Goal: Information Seeking & Learning: Find specific page/section

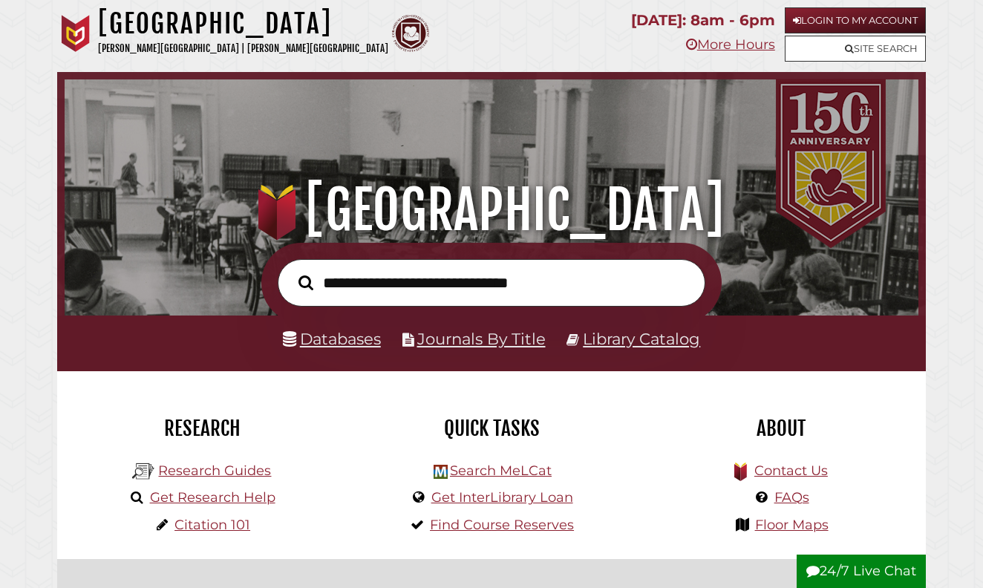
scroll to position [282, 846]
click at [350, 339] on link "Databases" at bounding box center [332, 338] width 98 height 19
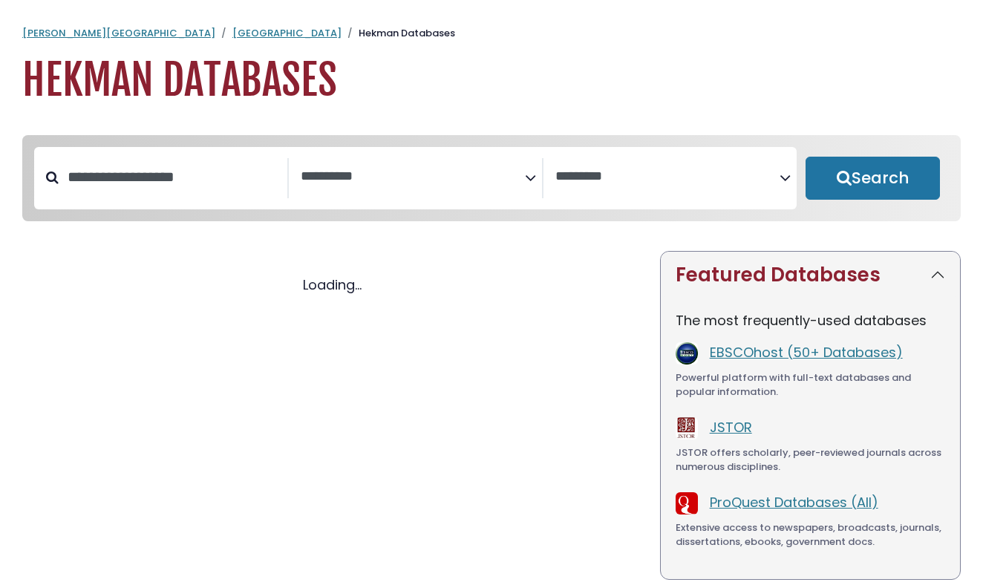
select select "Database Subject Filter"
select select "Database Vendors Filter"
select select "Database Subject Filter"
select select "Database Vendors Filter"
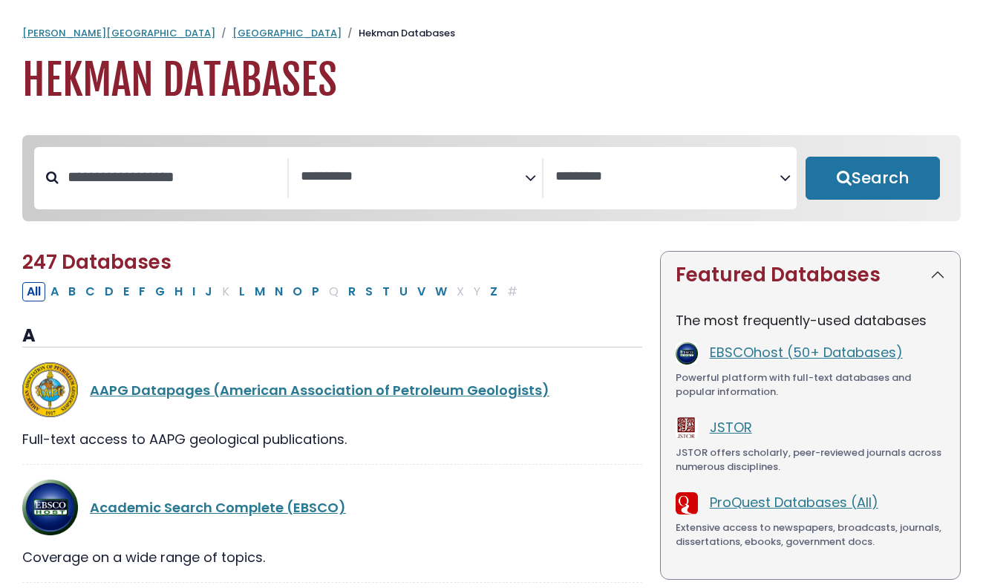
click at [369, 177] on textarea "Search" at bounding box center [413, 177] width 224 height 16
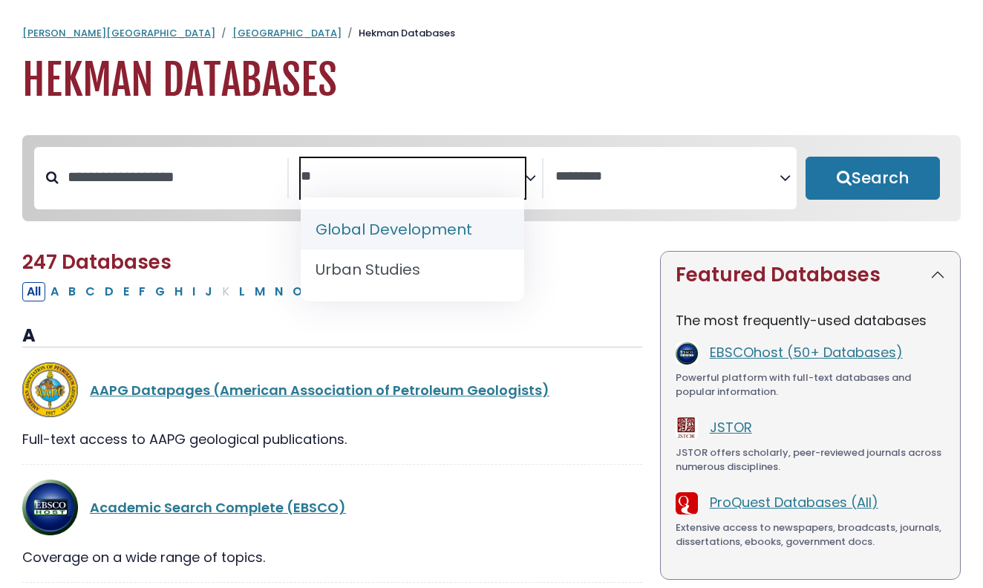
type textarea "*"
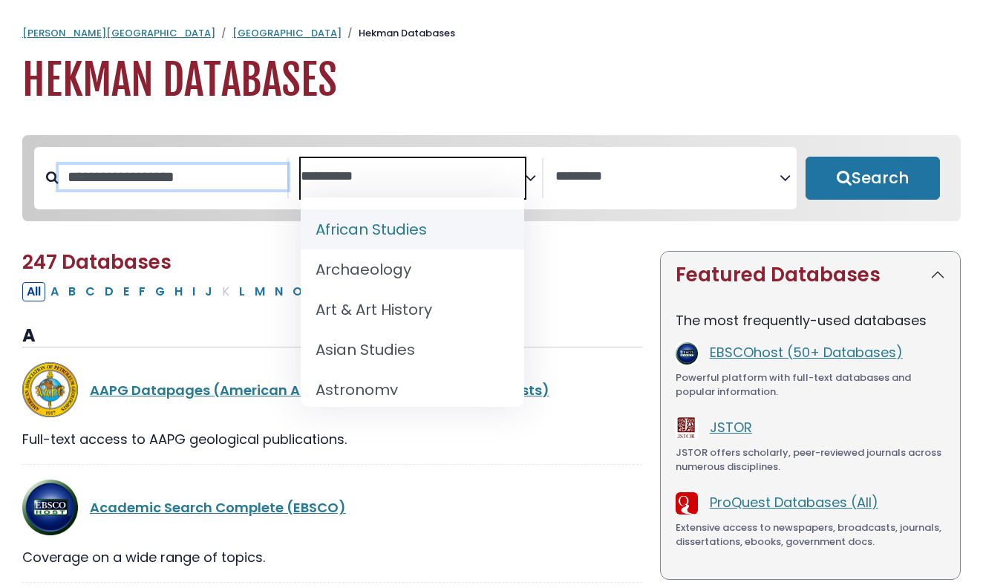
click at [194, 185] on input "Search database by title or keyword" at bounding box center [173, 177] width 229 height 24
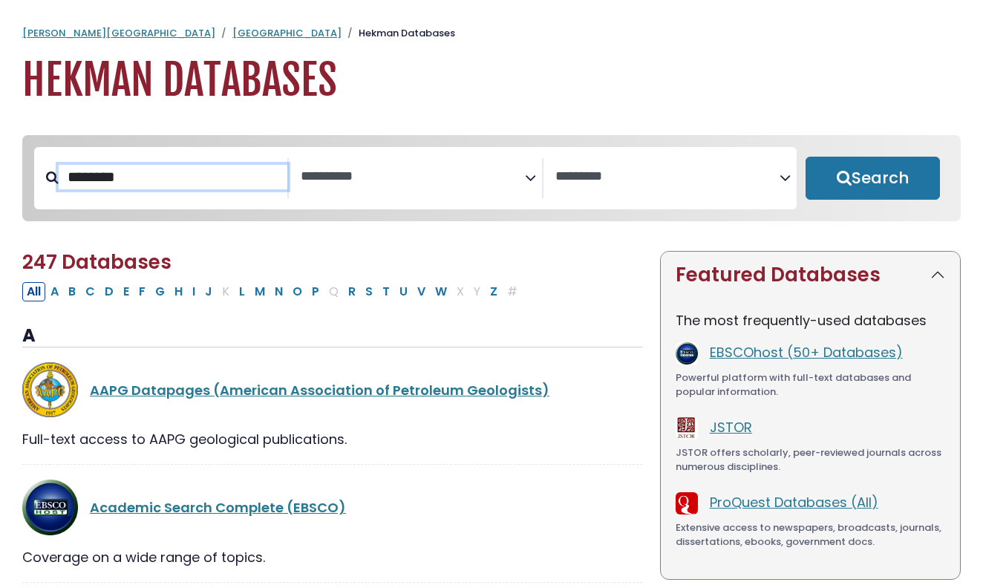
type input "********"
click at [872, 179] on button "Search" at bounding box center [872, 178] width 134 height 43
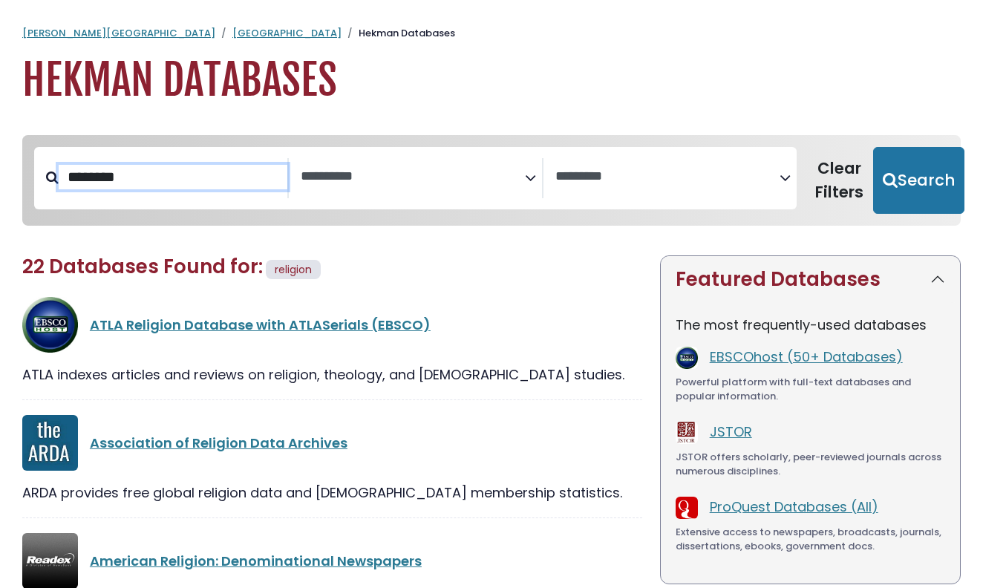
select select "Database Subject Filter"
select select "Database Vendors Filter"
click at [168, 327] on link "ATLA Religion Database with ATLASerials (EBSCO)" at bounding box center [260, 325] width 341 height 19
